Goal: Find specific page/section: Find specific page/section

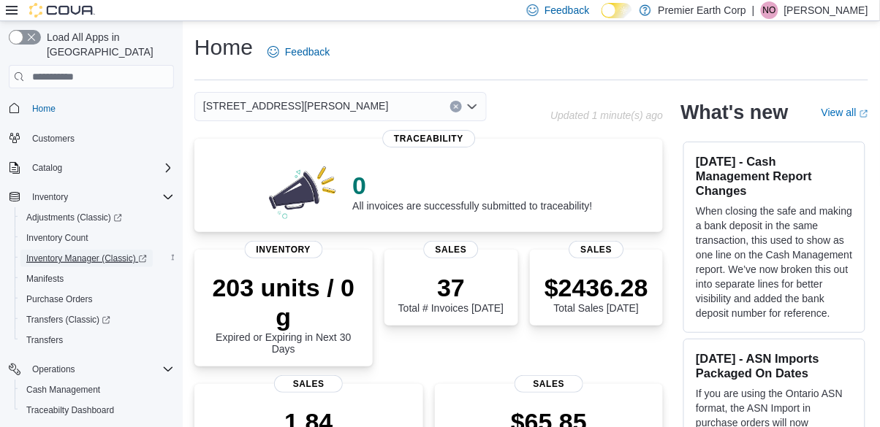
click at [113, 253] on span "Inventory Manager (Classic)" at bounding box center [86, 259] width 121 height 12
click at [120, 253] on span "Inventory Manager (Classic)" at bounding box center [86, 259] width 121 height 12
